Goal: Task Accomplishment & Management: Manage account settings

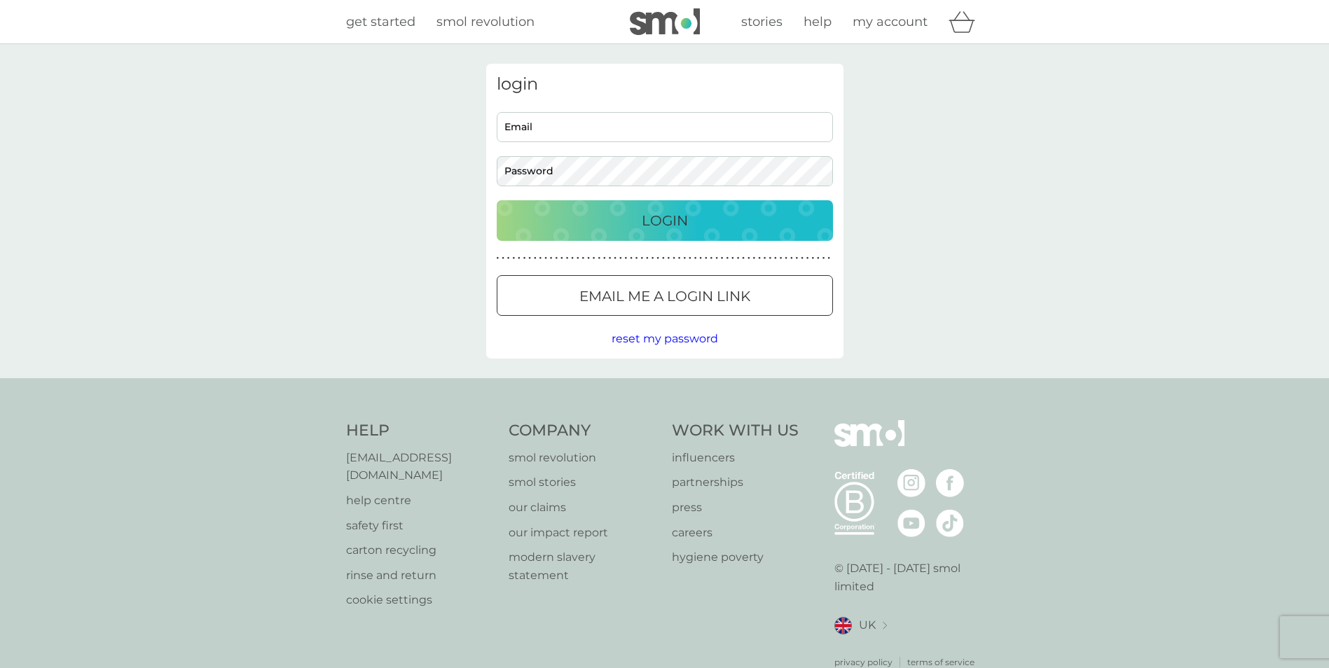
type input "[PERSON_NAME][EMAIL_ADDRESS][PERSON_NAME][DOMAIN_NAME]"
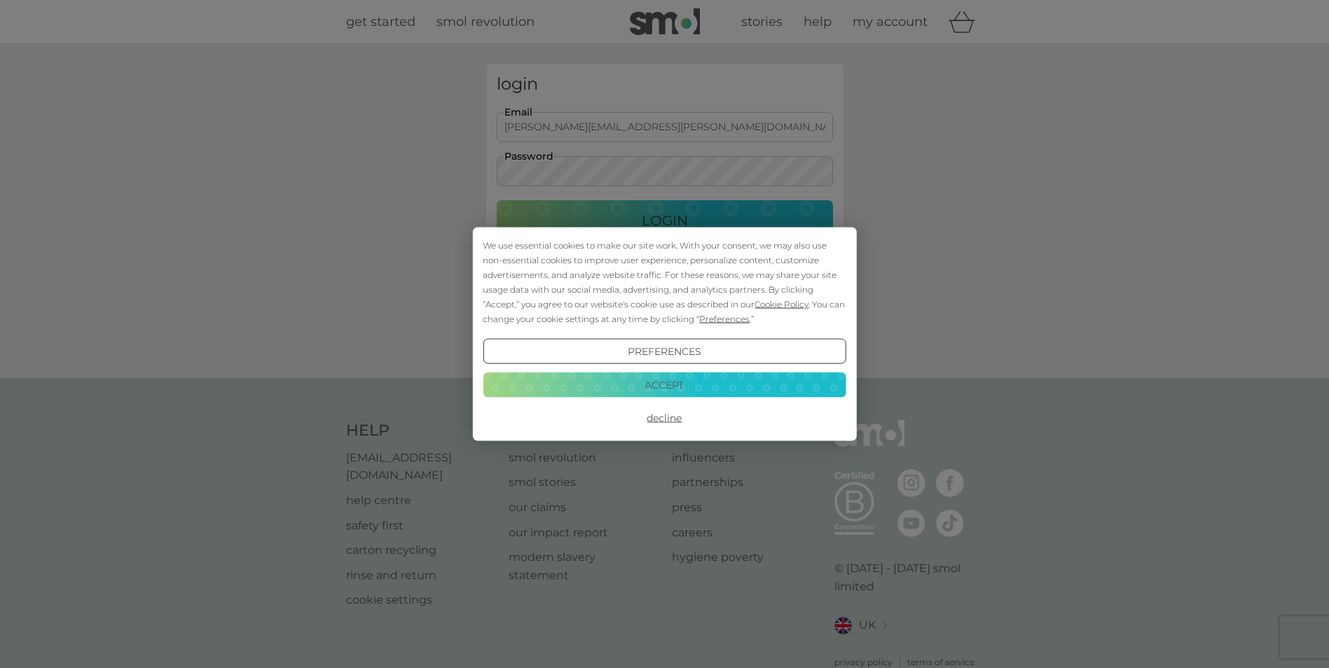
click at [587, 216] on div "We use essential cookies to make our site work. With your consent, we may also …" at bounding box center [664, 334] width 1329 height 668
click at [640, 374] on button "Accept" at bounding box center [664, 384] width 363 height 25
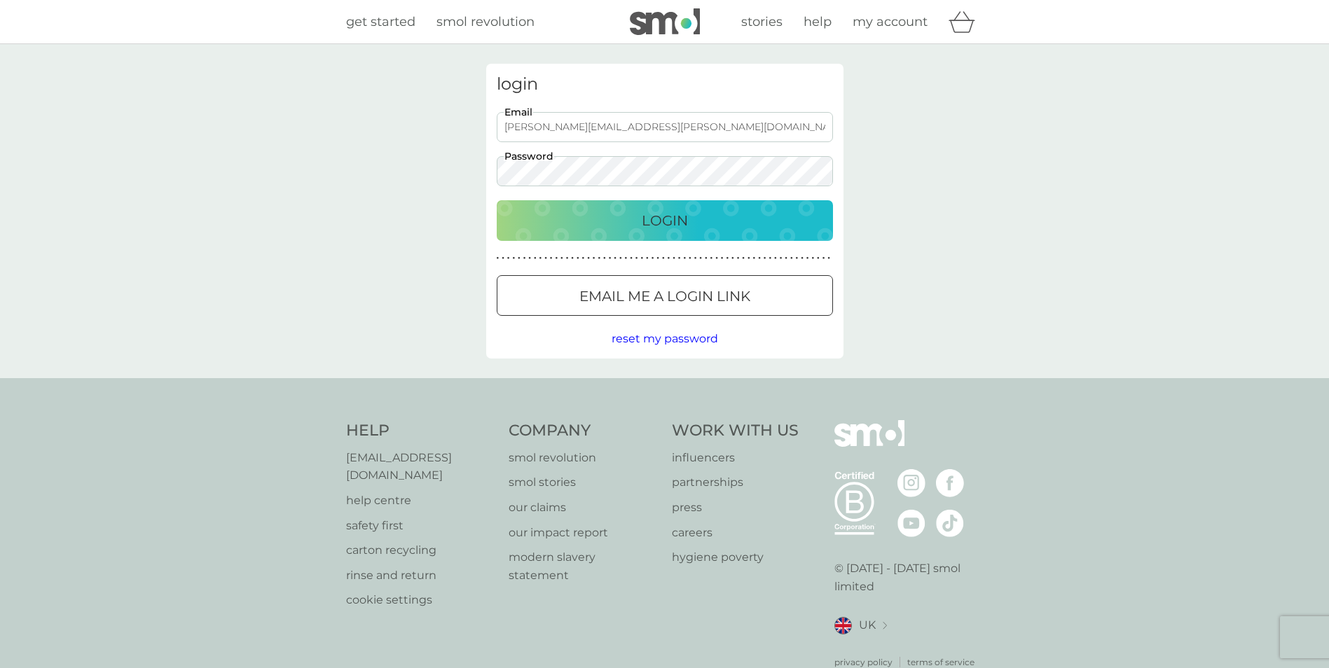
click at [650, 230] on p "Login" at bounding box center [665, 220] width 46 height 22
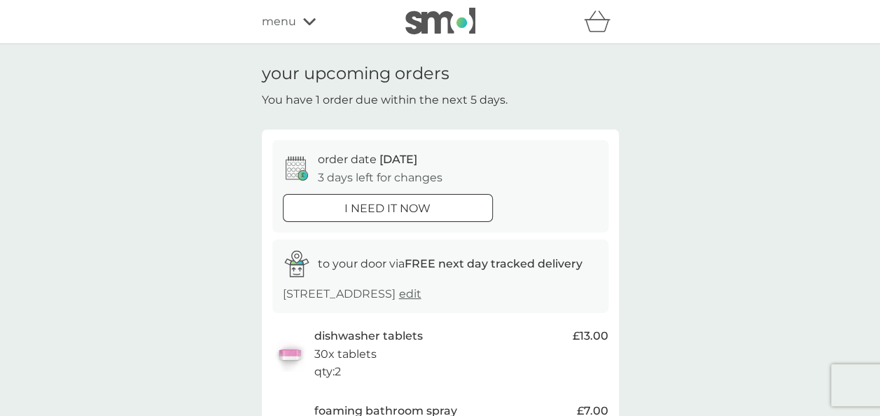
click at [303, 25] on icon at bounding box center [309, 22] width 13 height 8
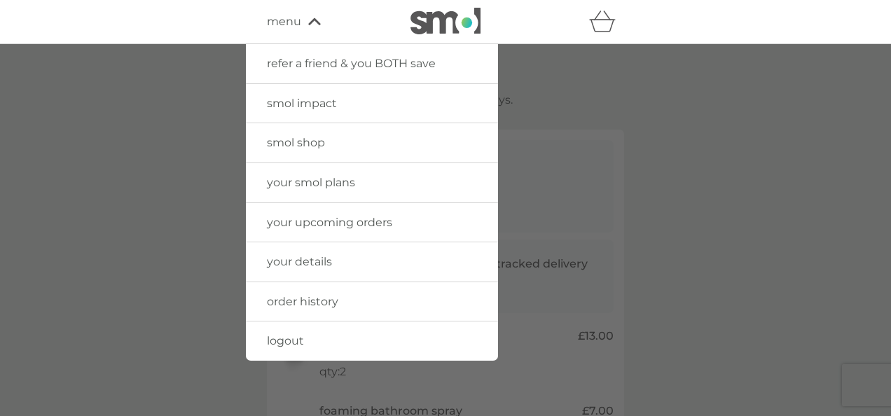
click at [284, 300] on span "order history" at bounding box center [302, 301] width 71 height 13
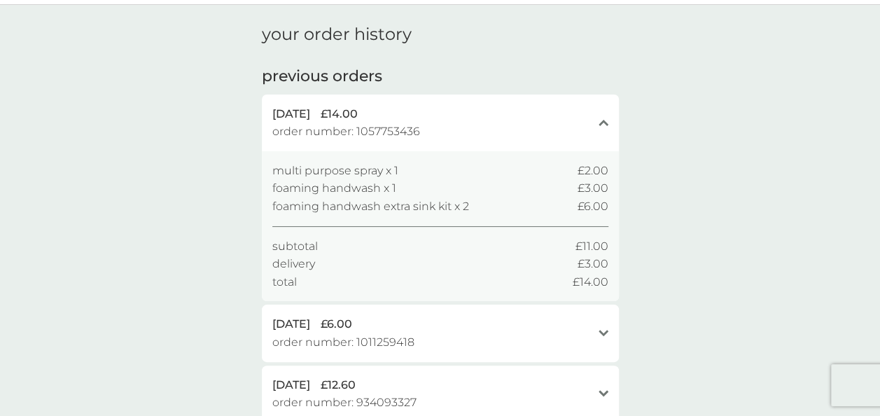
scroll to position [70, 0]
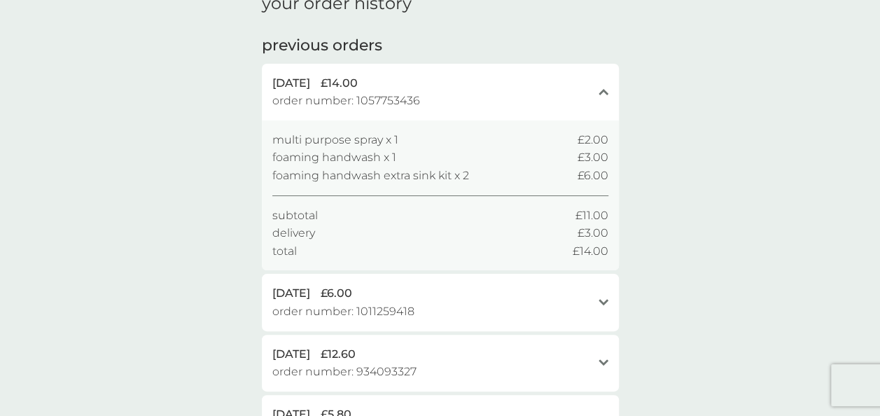
click at [310, 294] on span "30 May 2025" at bounding box center [291, 293] width 38 height 18
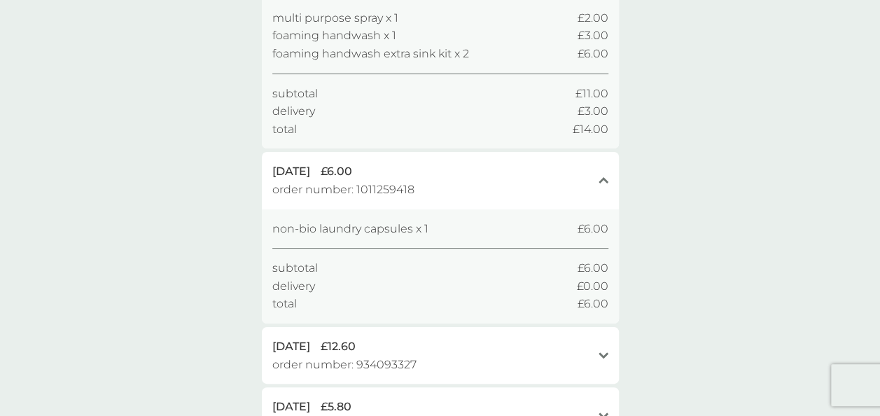
scroll to position [210, 0]
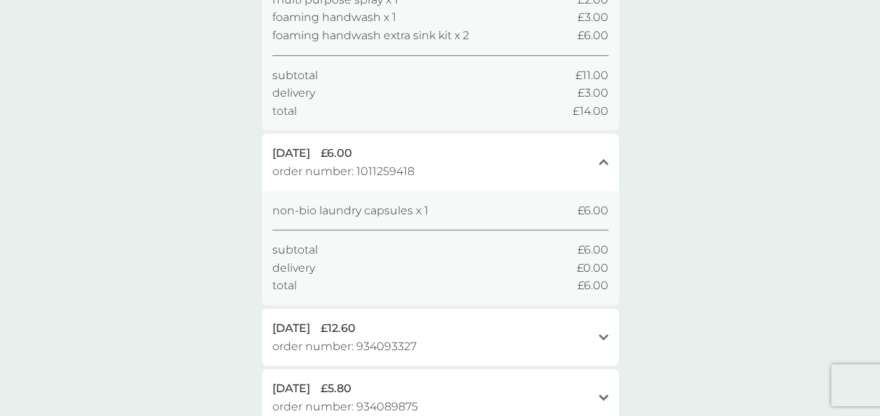
click at [310, 324] on span "28 Feb 2025" at bounding box center [291, 328] width 38 height 18
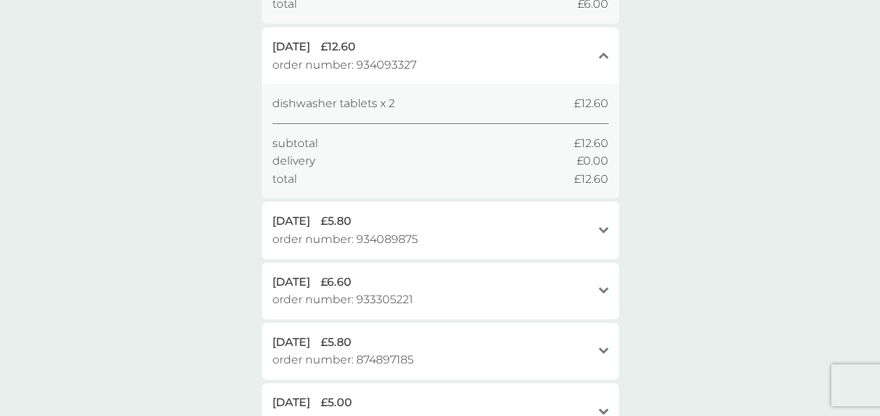
scroll to position [560, 0]
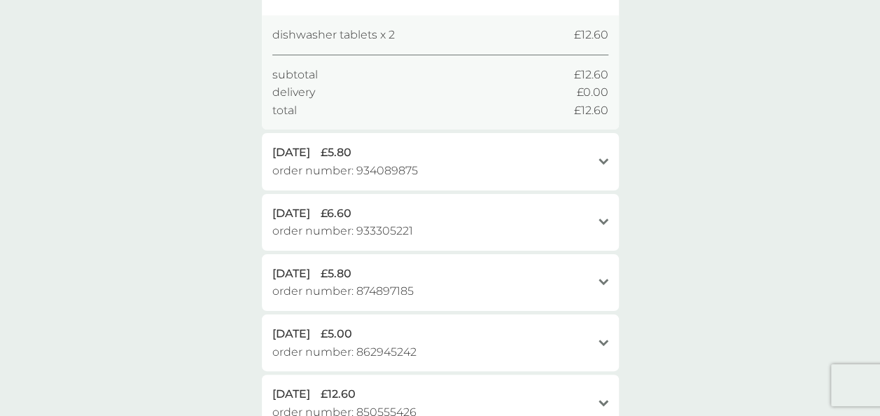
click at [352, 157] on span "£5.80" at bounding box center [336, 153] width 31 height 18
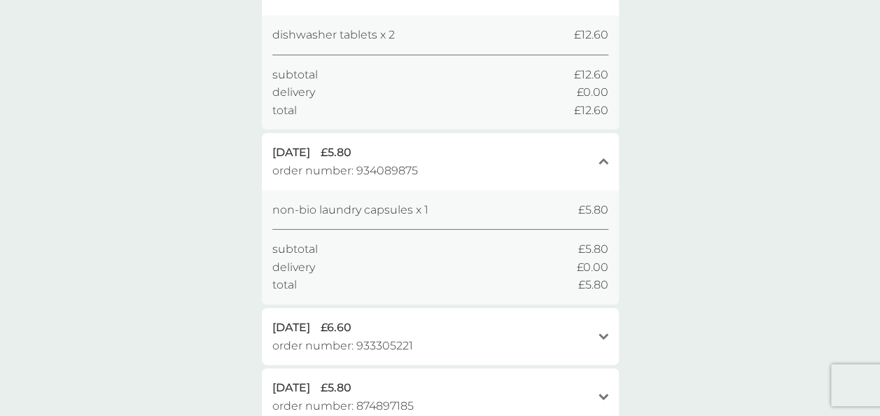
click at [310, 326] on span "27 Feb 2025" at bounding box center [291, 328] width 38 height 18
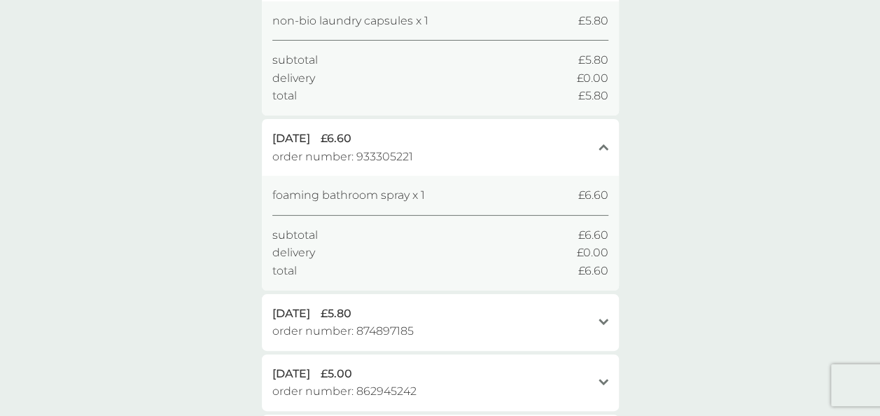
scroll to position [770, 0]
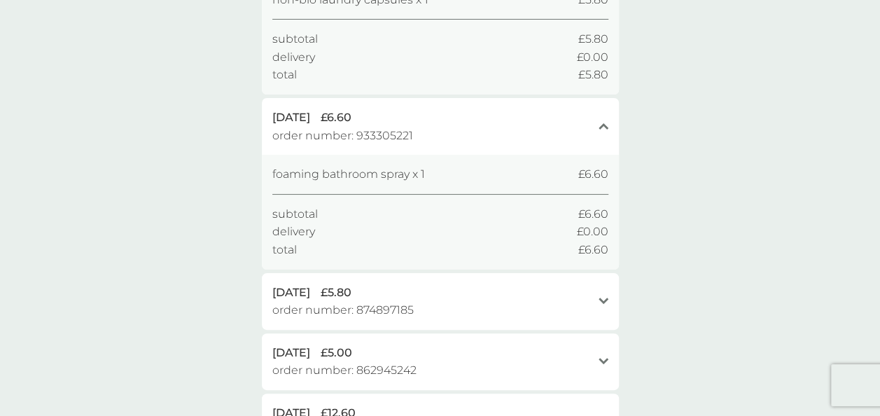
click at [291, 291] on span "10 Dec 2024" at bounding box center [291, 293] width 38 height 18
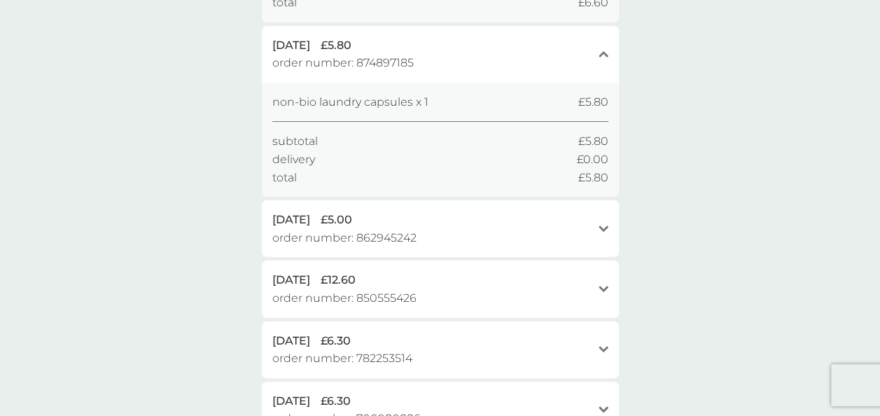
scroll to position [1051, 0]
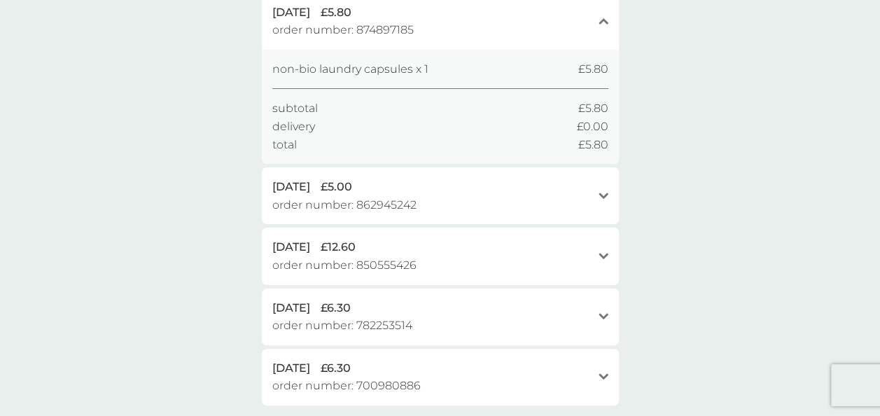
click at [310, 186] on span "26 Nov 2024" at bounding box center [291, 187] width 38 height 18
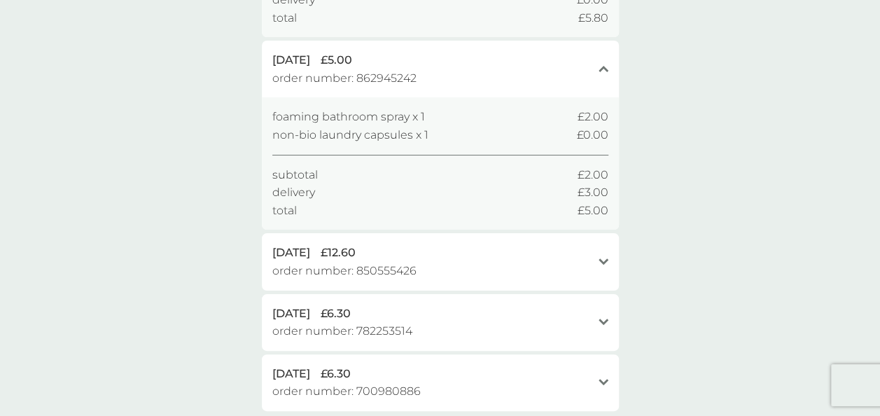
scroll to position [1191, 0]
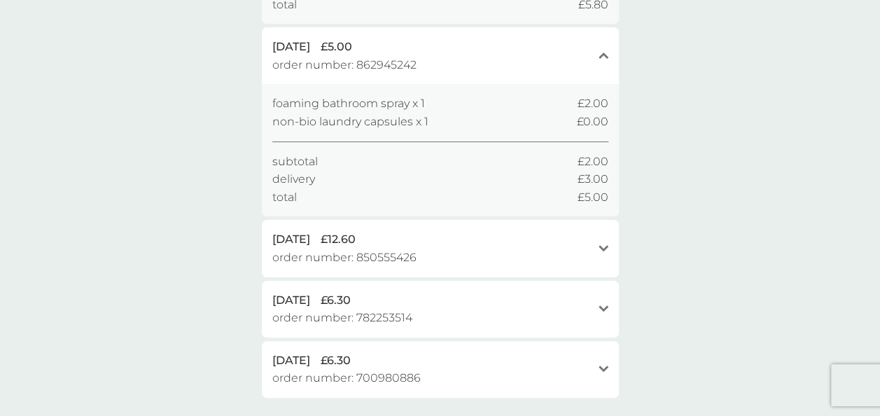
click at [310, 240] on span "8 Nov 2024" at bounding box center [291, 239] width 38 height 18
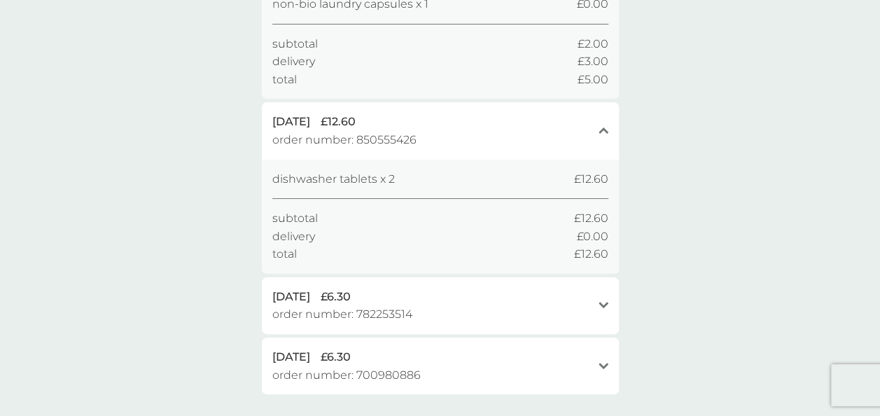
scroll to position [1331, 0]
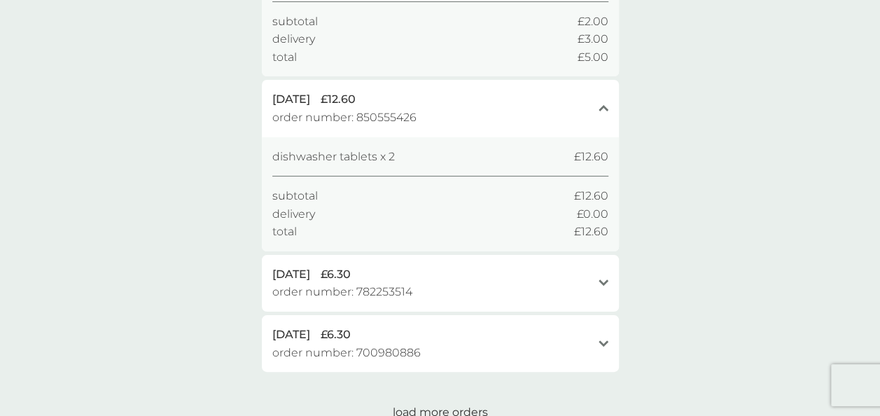
click at [310, 272] on span "30 Jul 2024" at bounding box center [291, 274] width 38 height 18
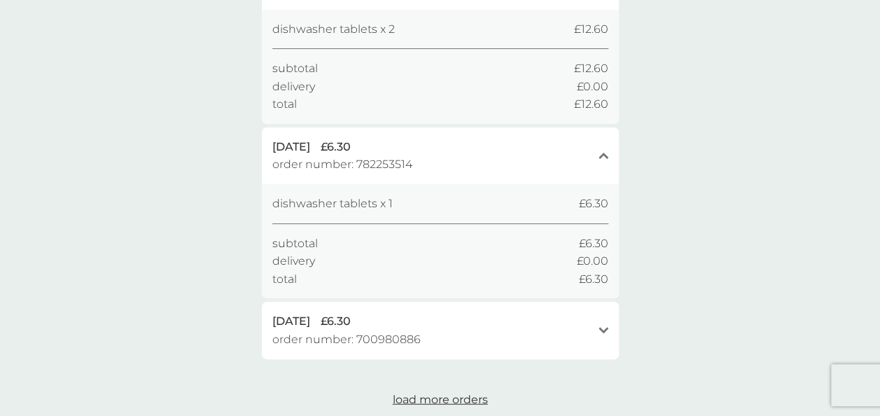
scroll to position [1541, 0]
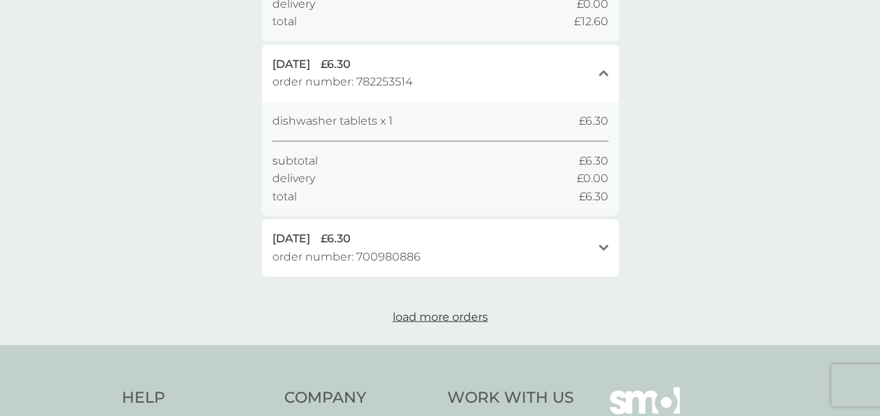
click at [294, 242] on span "19 Mar 2024" at bounding box center [291, 239] width 38 height 18
